Goal: Information Seeking & Learning: Find specific page/section

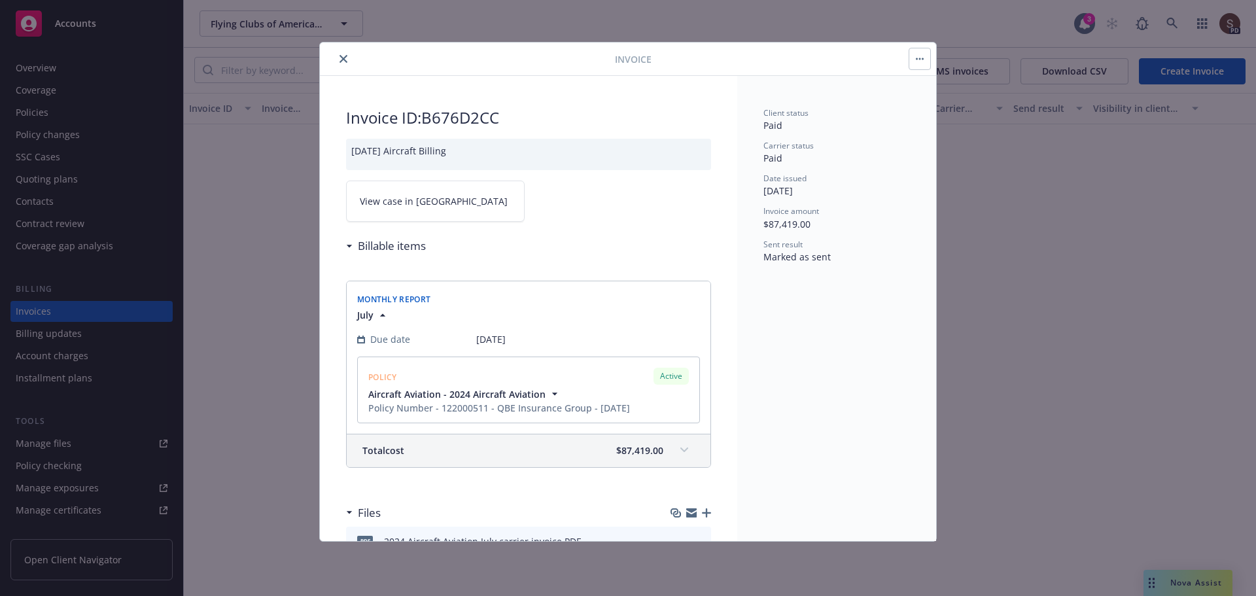
scroll to position [1046, 0]
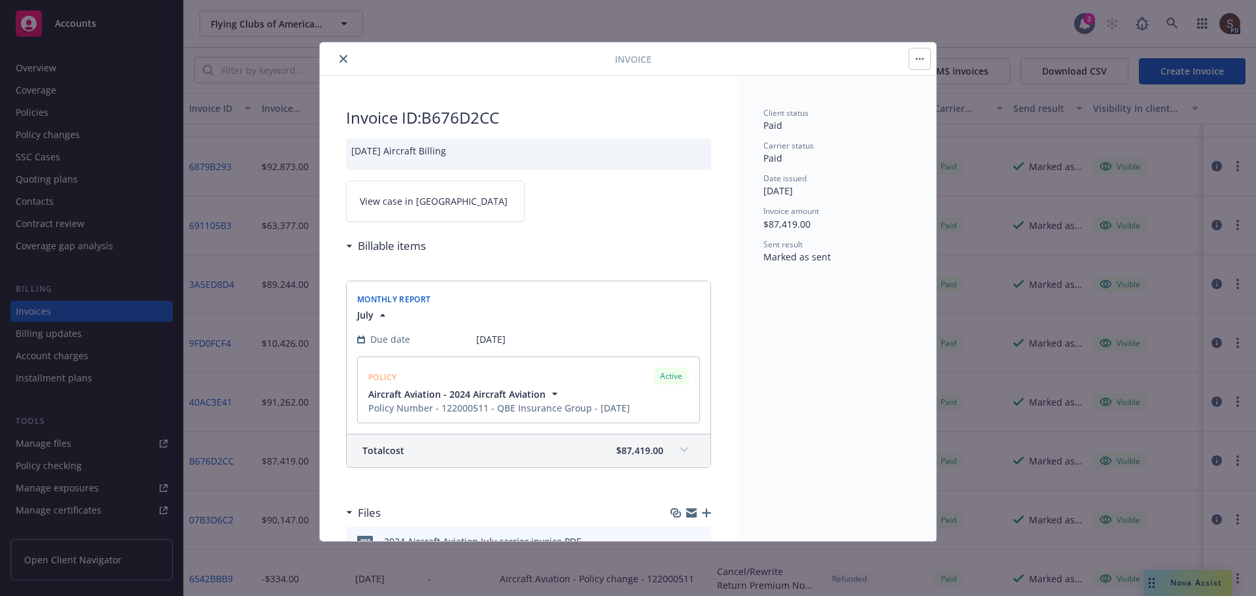
click at [339, 60] on button "close" at bounding box center [344, 59] width 16 height 16
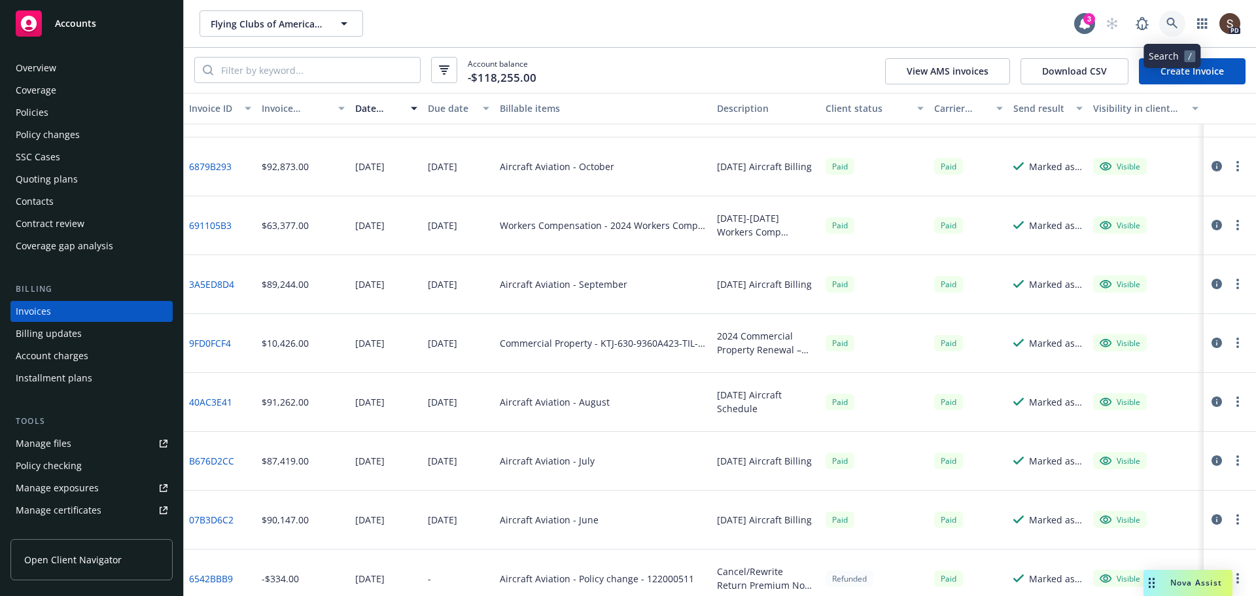
click at [1169, 16] on link at bounding box center [1172, 23] width 26 height 26
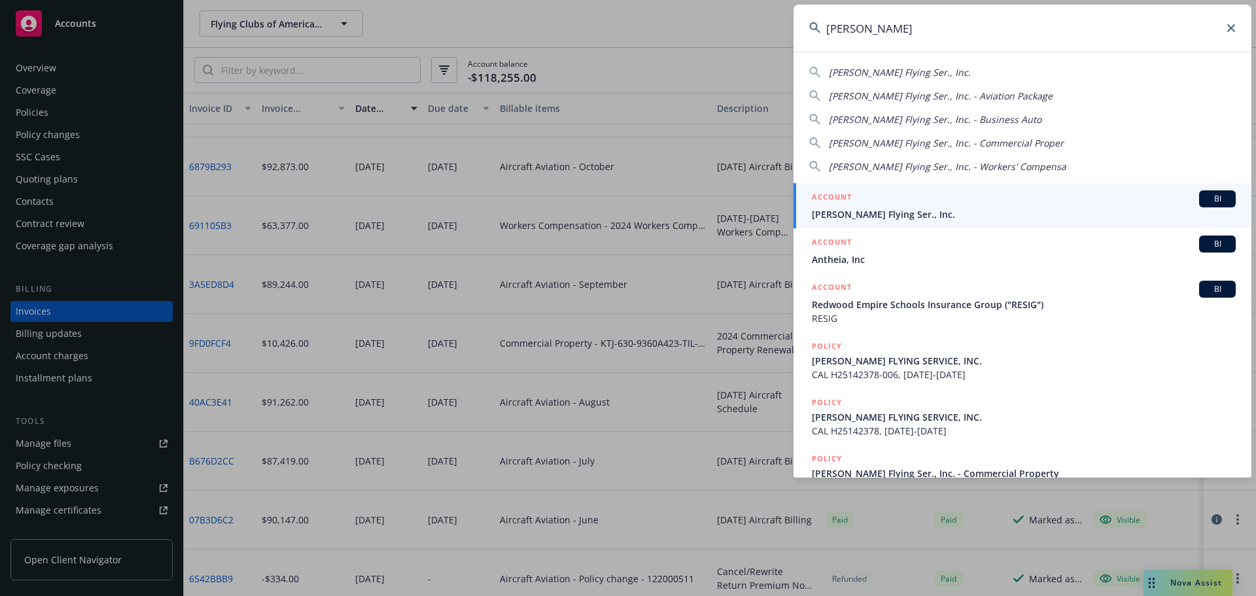
type input "[PERSON_NAME]"
click at [890, 216] on span "[PERSON_NAME] Flying Ser., Inc." at bounding box center [1024, 214] width 424 height 14
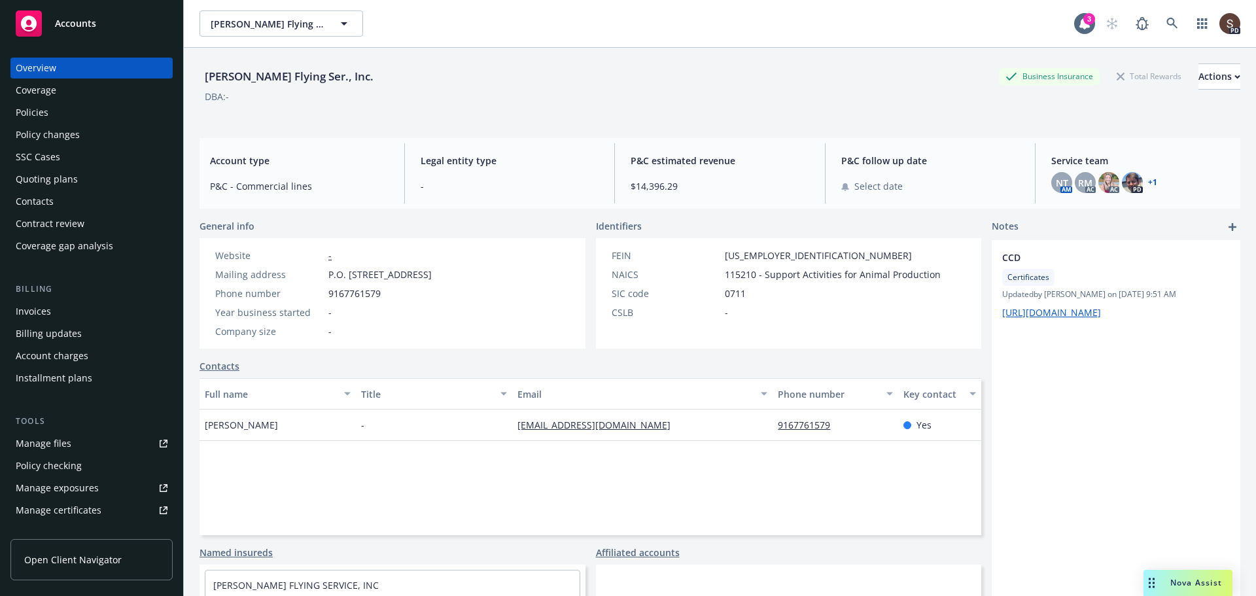
click at [22, 112] on div "Policies" at bounding box center [32, 112] width 33 height 21
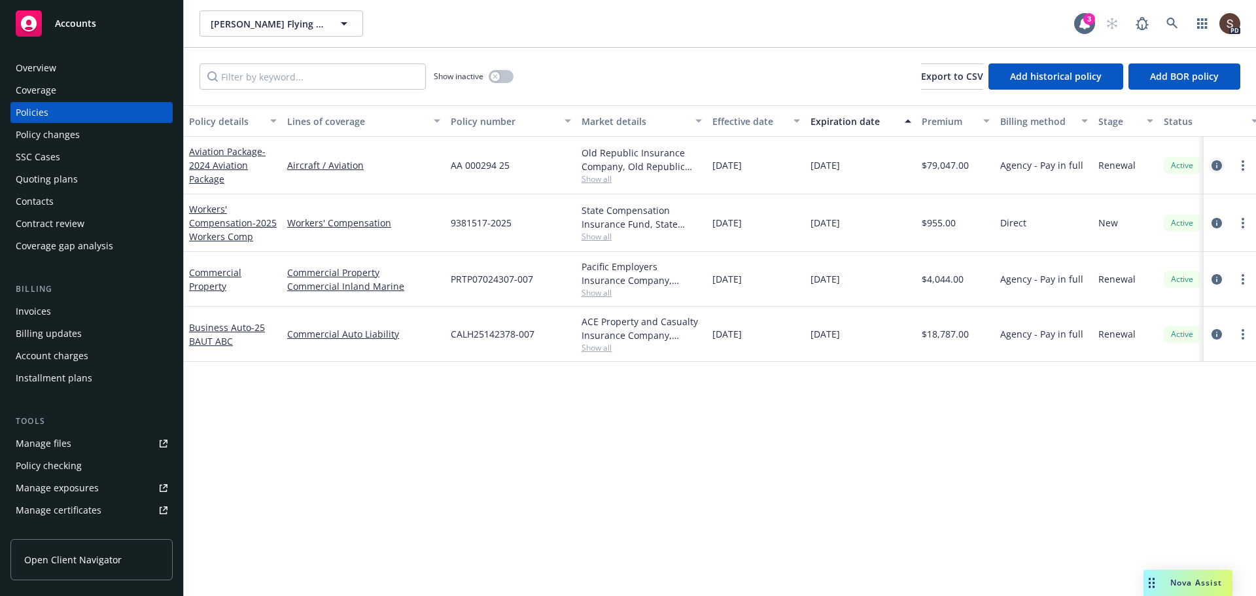
click at [1215, 163] on icon "circleInformation" at bounding box center [1216, 165] width 10 height 10
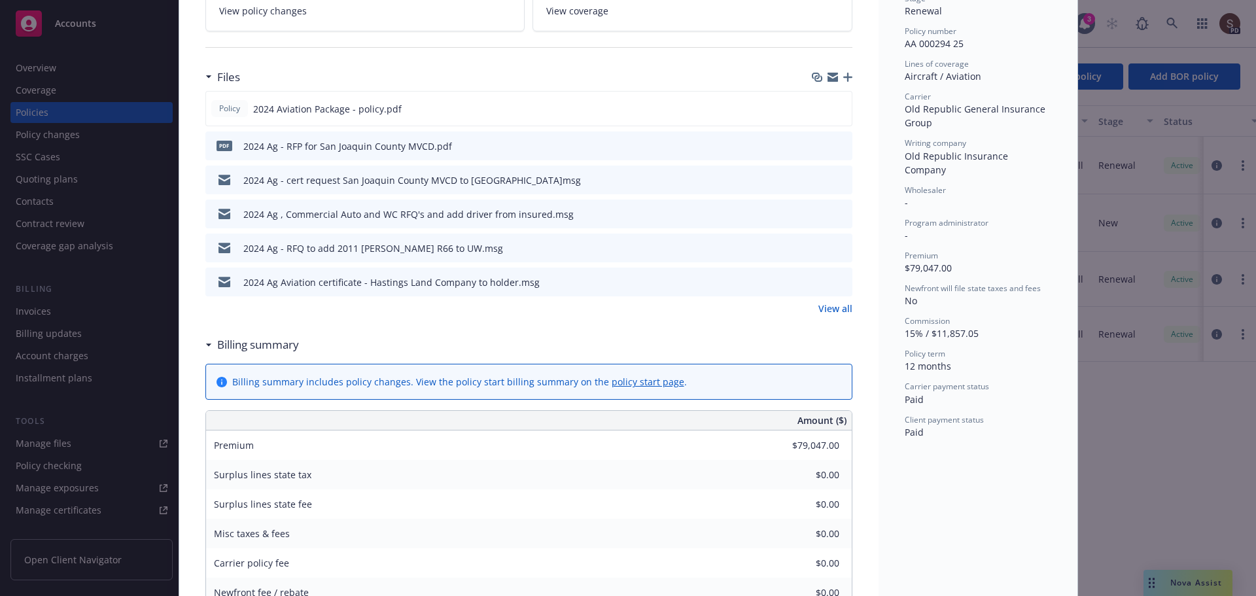
scroll to position [196, 0]
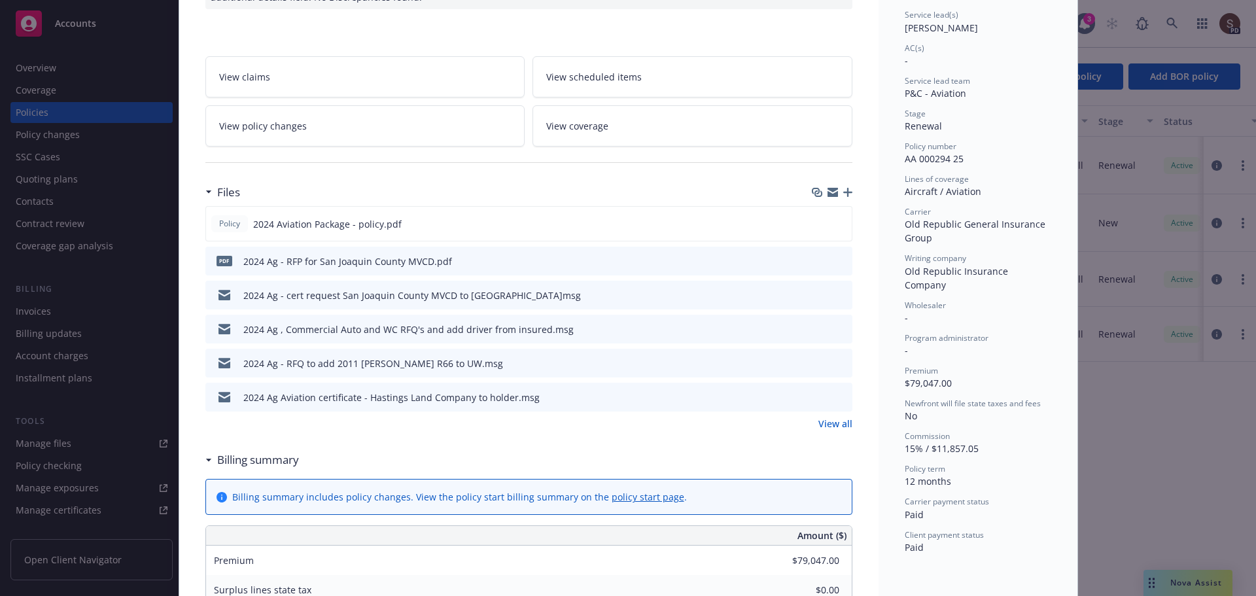
click at [344, 140] on link "View policy changes" at bounding box center [365, 125] width 320 height 41
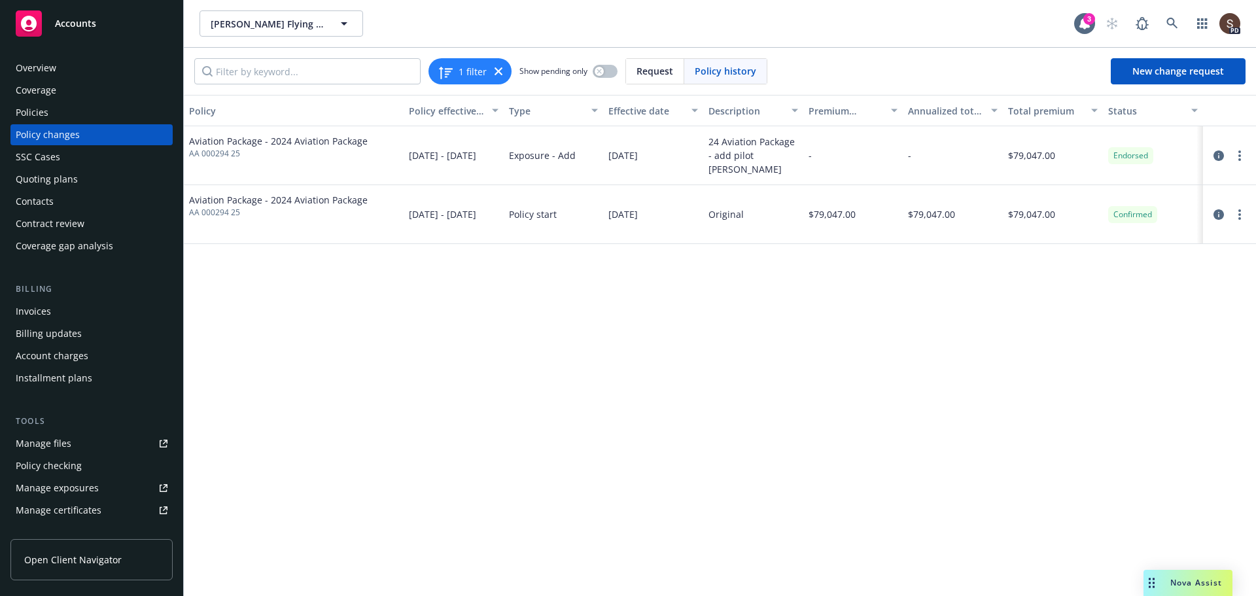
click at [23, 114] on div "Policies" at bounding box center [32, 112] width 33 height 21
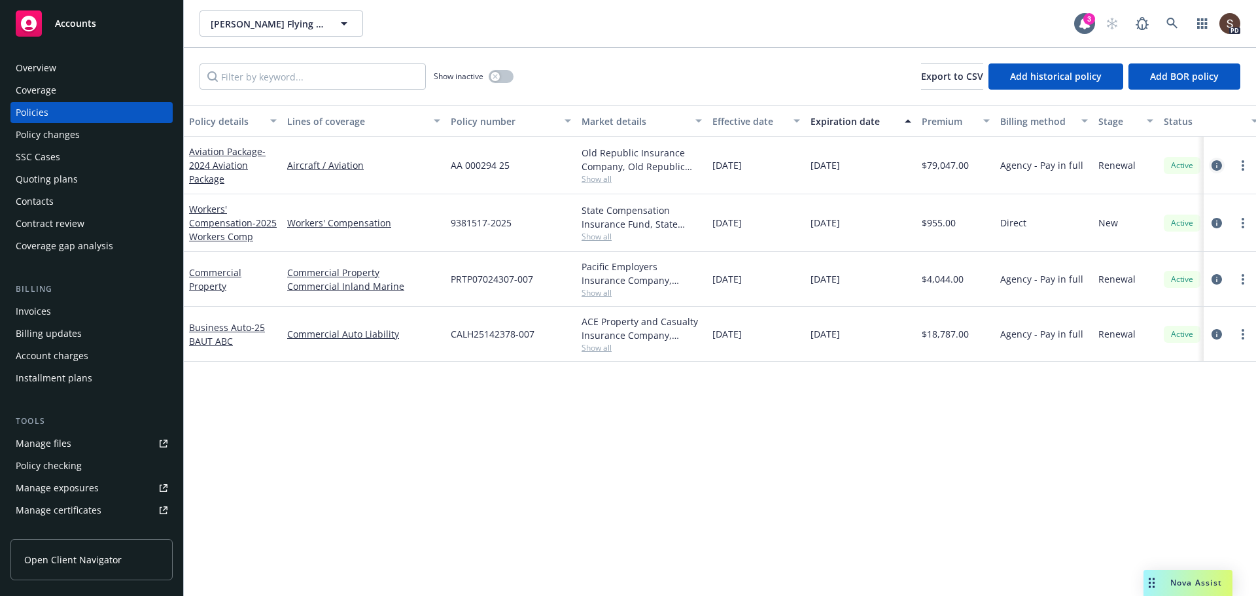
click at [1218, 162] on icon "circleInformation" at bounding box center [1216, 165] width 10 height 10
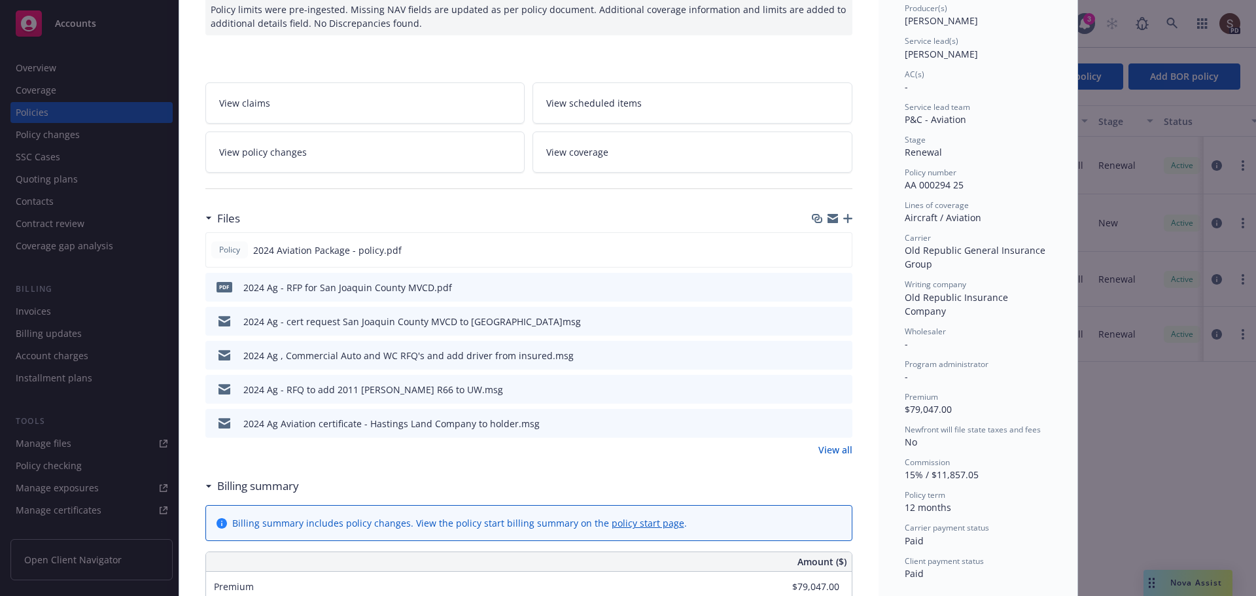
scroll to position [105, 0]
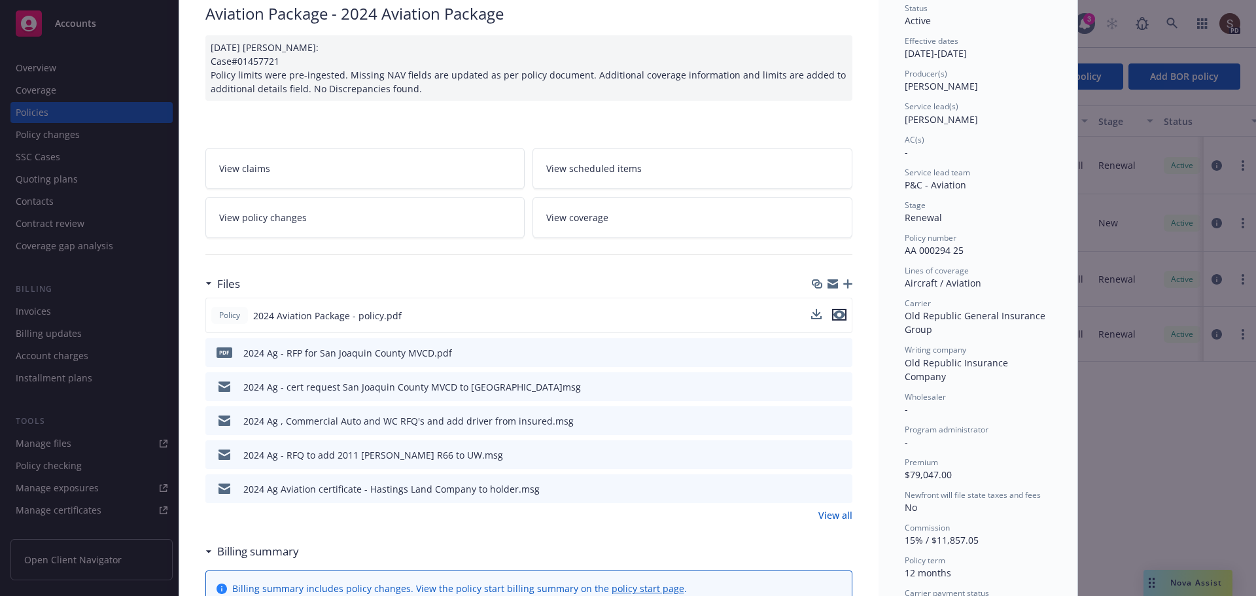
click at [836, 313] on icon "preview file" at bounding box center [839, 314] width 12 height 9
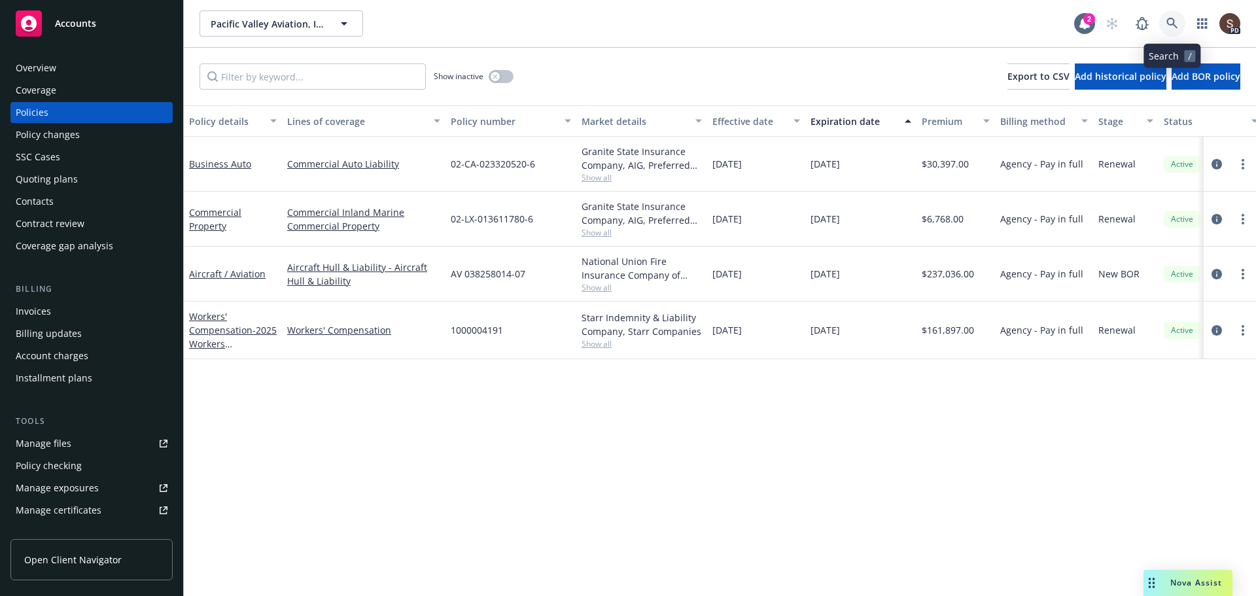
click at [1171, 26] on icon at bounding box center [1172, 24] width 12 height 12
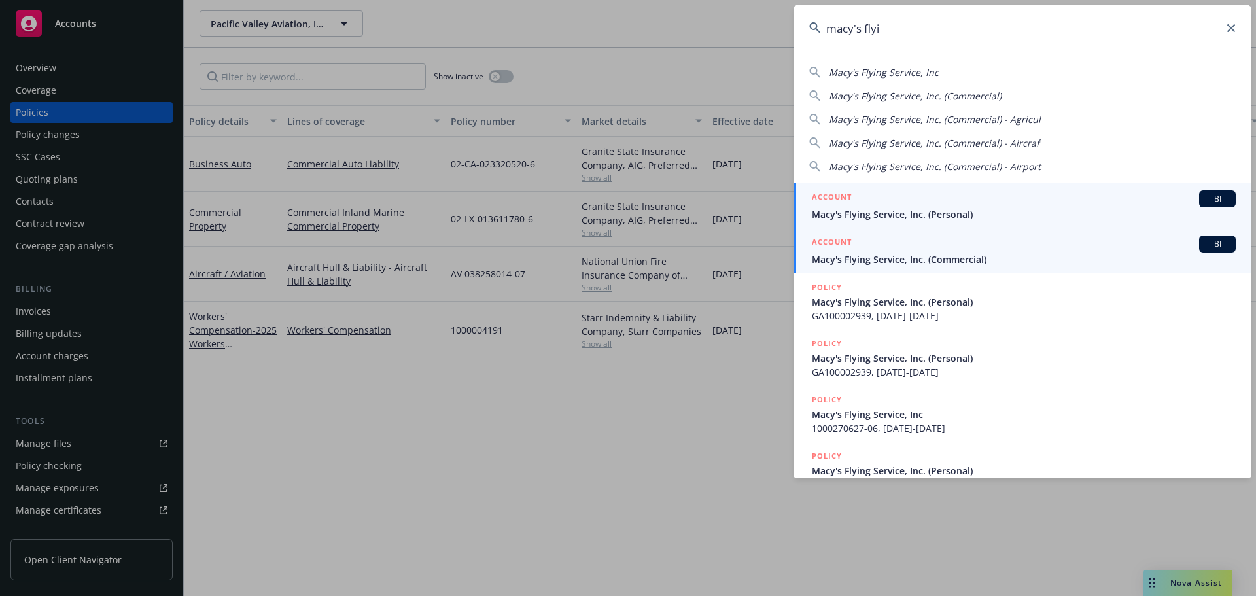
type input "macy's flyi"
click at [882, 260] on span "Macy's Flying Service, Inc. (Commercial)" at bounding box center [1024, 259] width 424 height 14
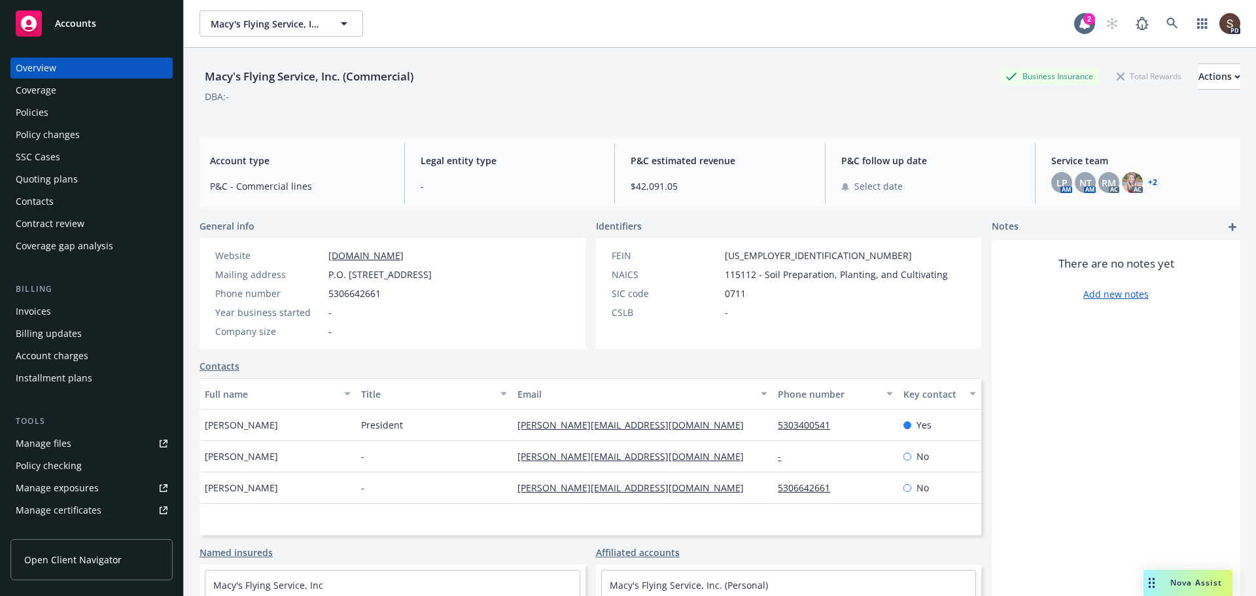
click at [33, 114] on div "Policies" at bounding box center [32, 112] width 33 height 21
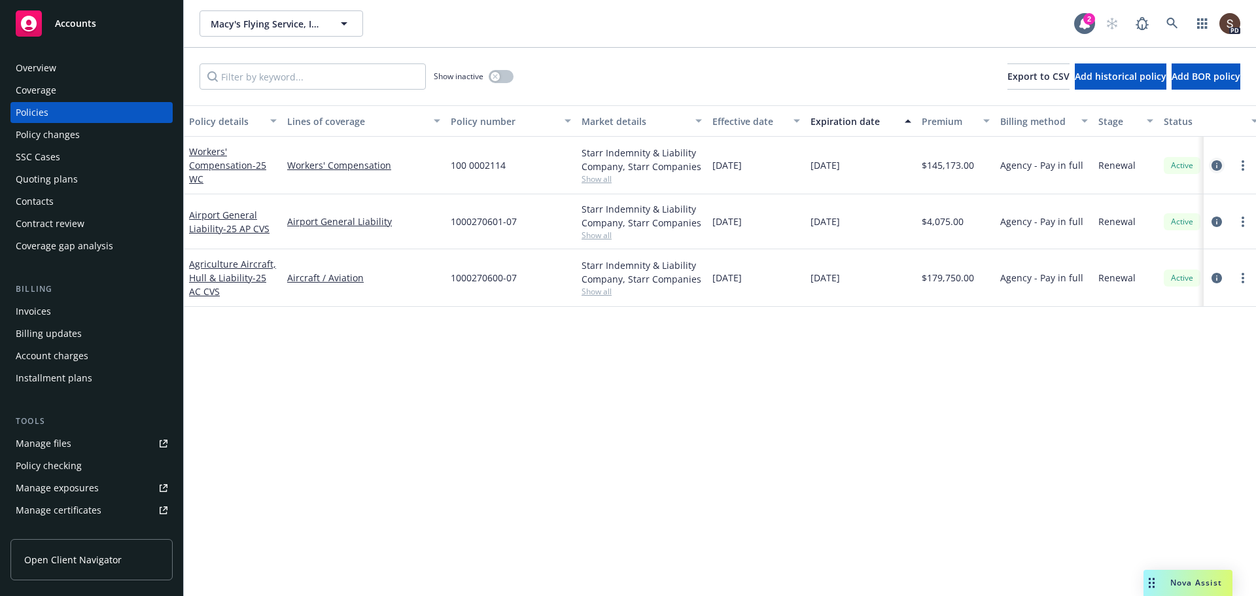
click at [1213, 162] on icon "circleInformation" at bounding box center [1216, 165] width 10 height 10
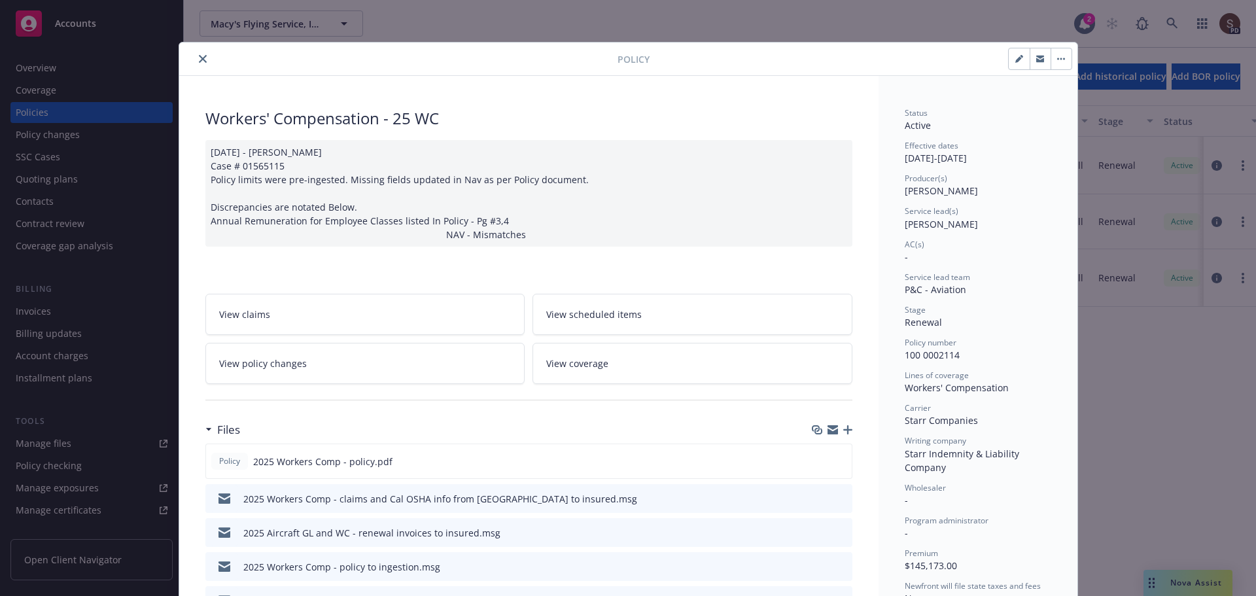
scroll to position [131, 0]
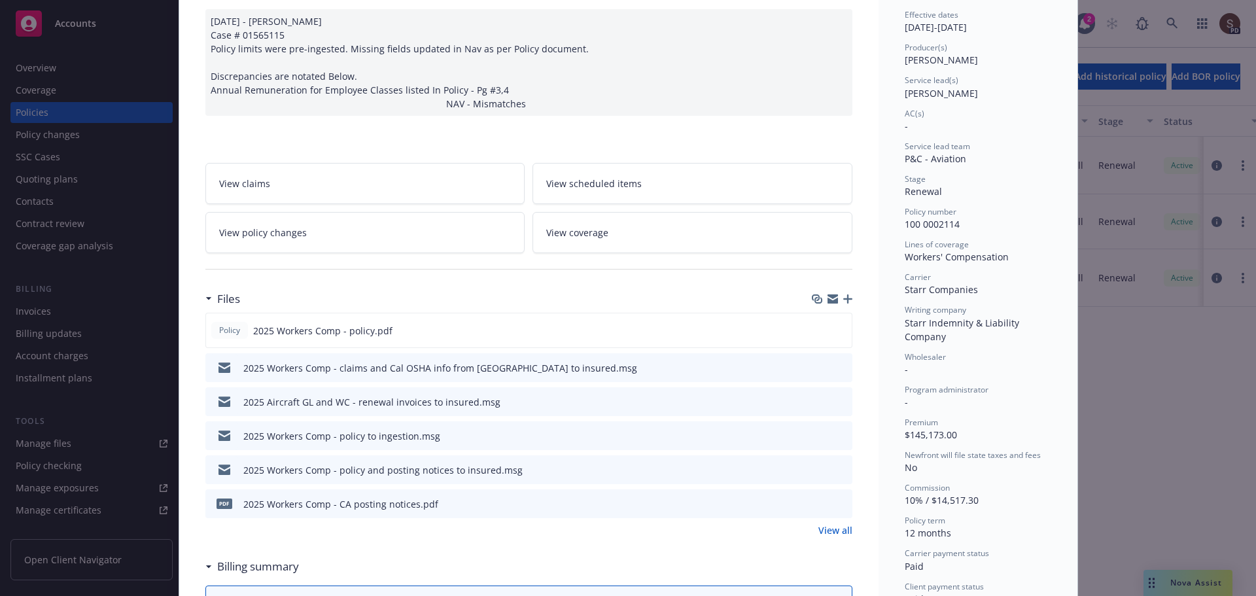
click at [821, 529] on link "View all" at bounding box center [835, 530] width 34 height 14
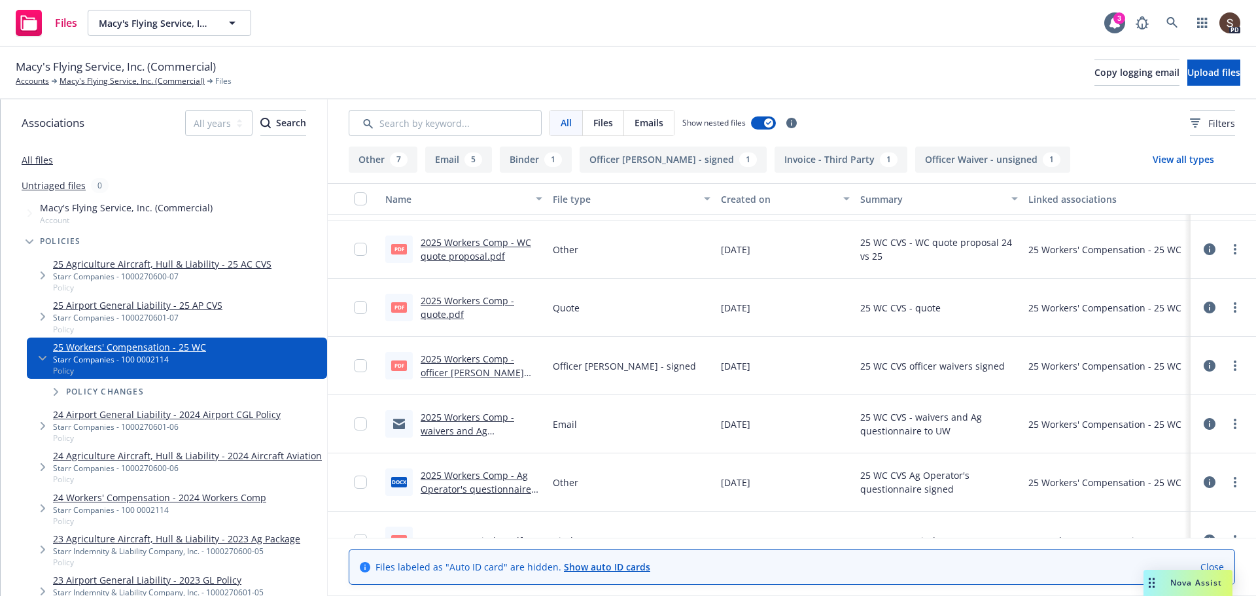
scroll to position [775, 0]
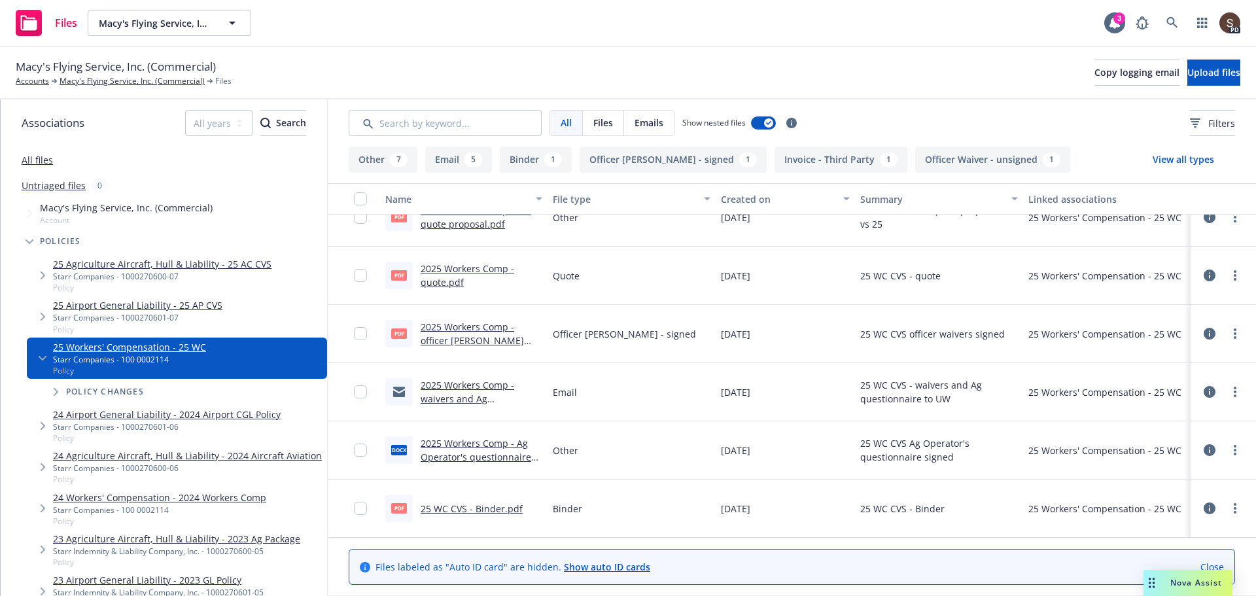
click at [501, 506] on link "25 WC CVS - Binder.pdf" at bounding box center [472, 508] width 102 height 12
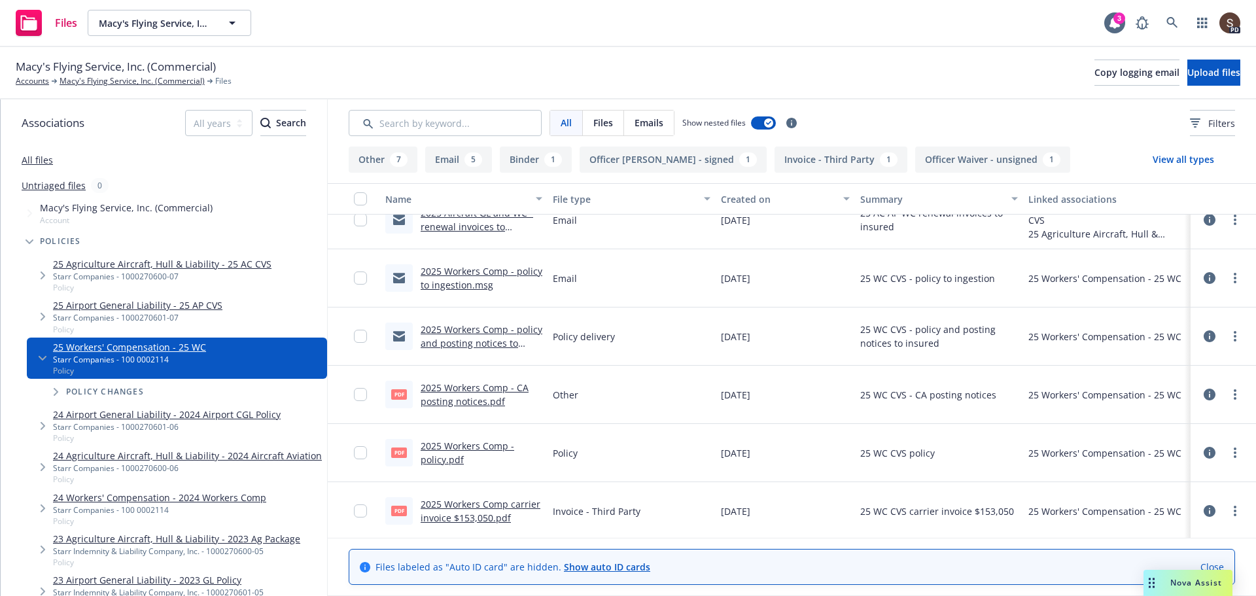
scroll to position [131, 0]
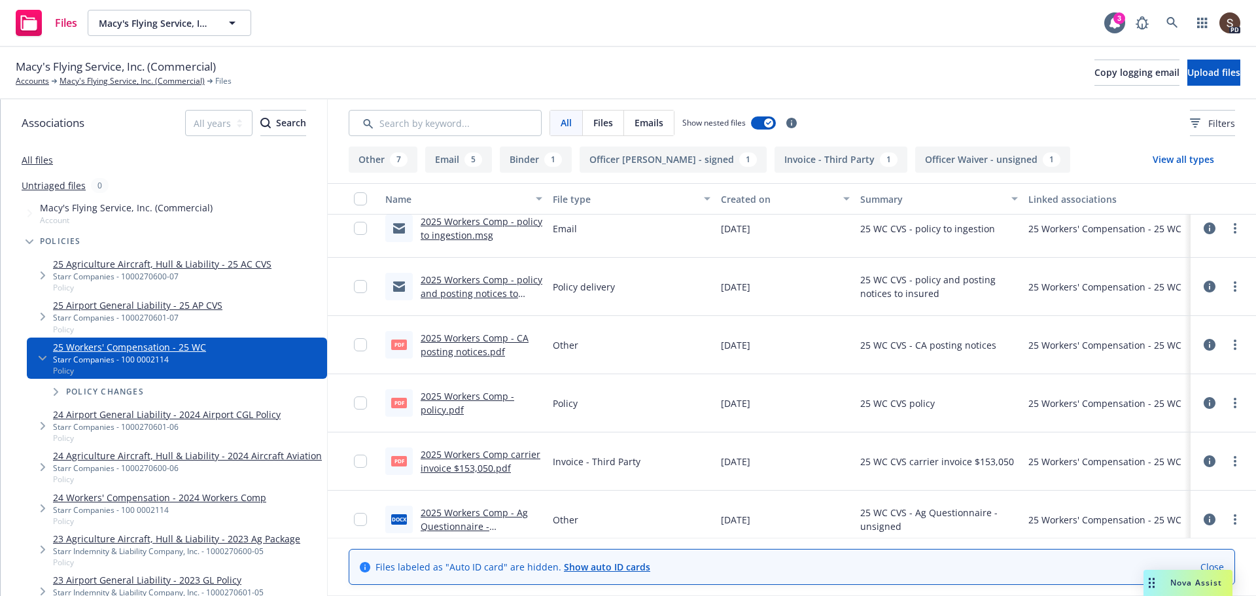
click at [478, 394] on link "2025 Workers Comp - policy.pdf" at bounding box center [468, 403] width 94 height 26
click at [1175, 22] on icon at bounding box center [1172, 23] width 12 height 12
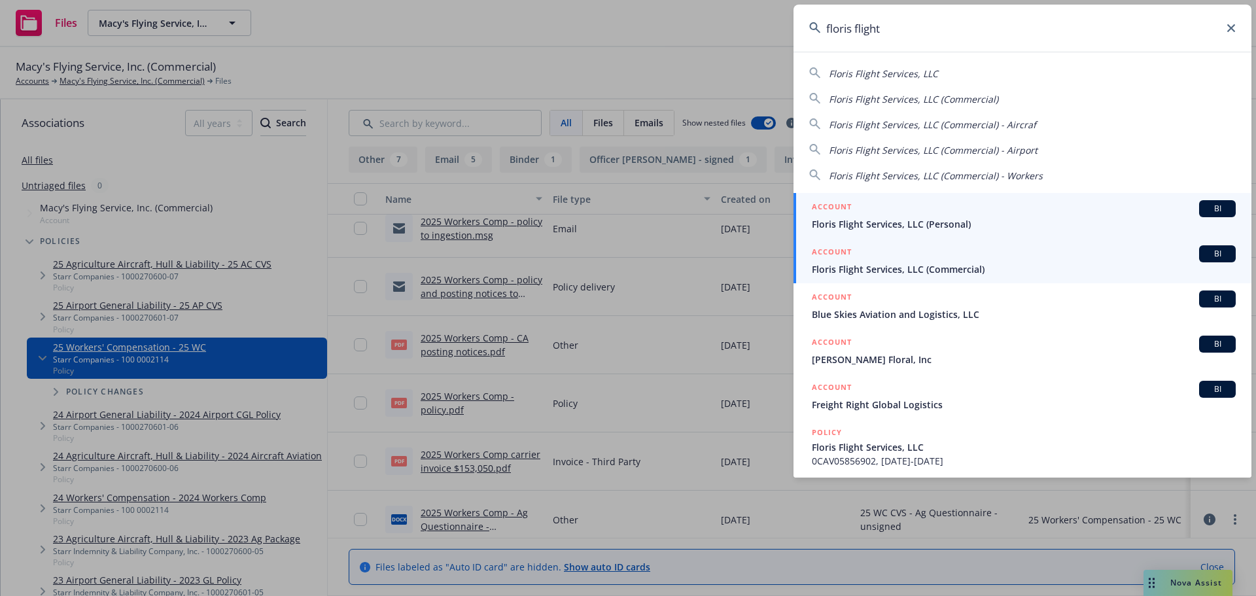
type input "floris flight"
click at [892, 258] on div "ACCOUNT BI" at bounding box center [1024, 253] width 424 height 17
